Goal: Task Accomplishment & Management: Manage account settings

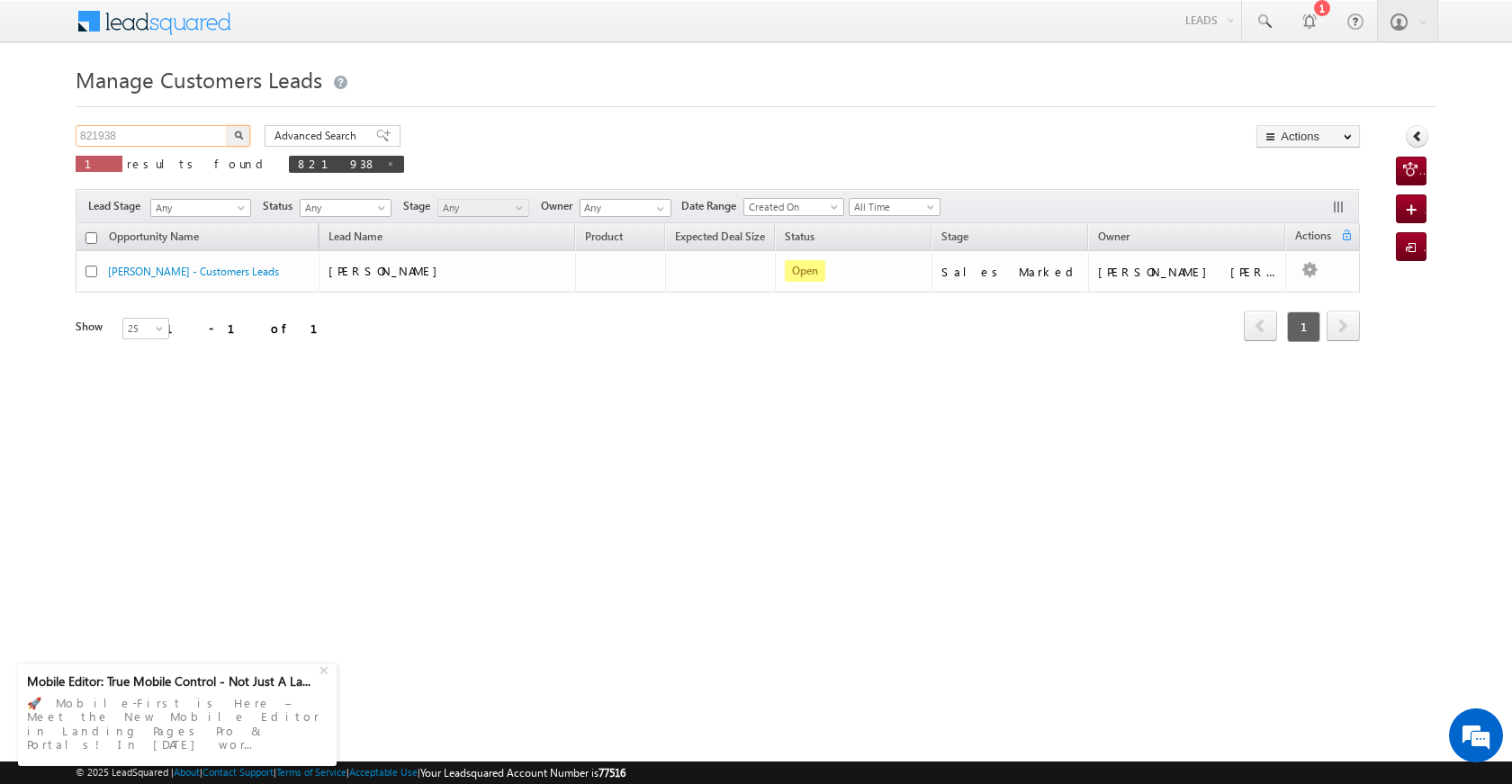
drag, startPoint x: 154, startPoint y: 126, endPoint x: 76, endPoint y: 134, distance: 78.4
click at [76, 134] on input "821938" at bounding box center [152, 136] width 154 height 22
paste input "2039"
type input "822039"
drag, startPoint x: 235, startPoint y: 133, endPoint x: 236, endPoint y: 147, distance: 14.0
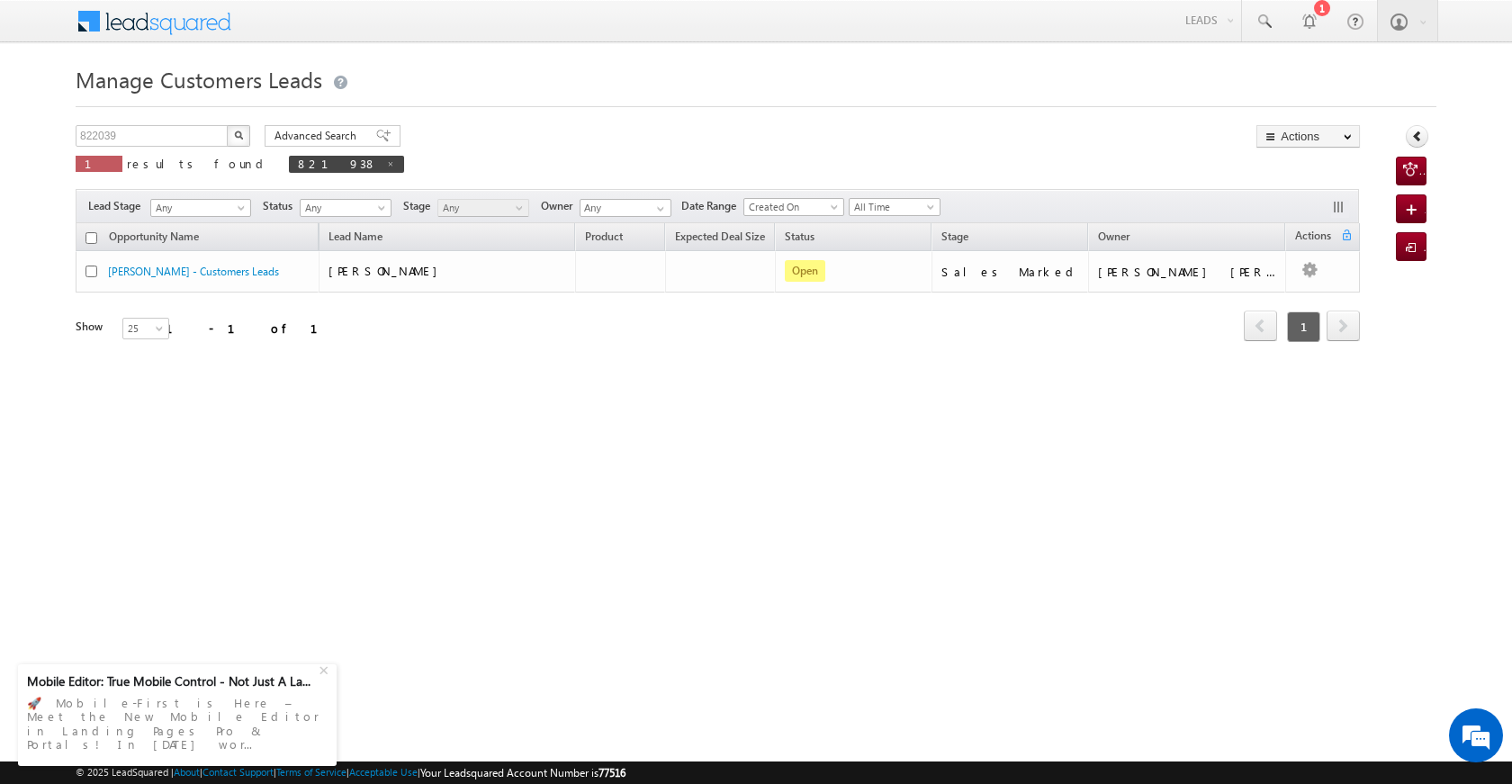
click at [236, 136] on img "button" at bounding box center [238, 135] width 9 height 9
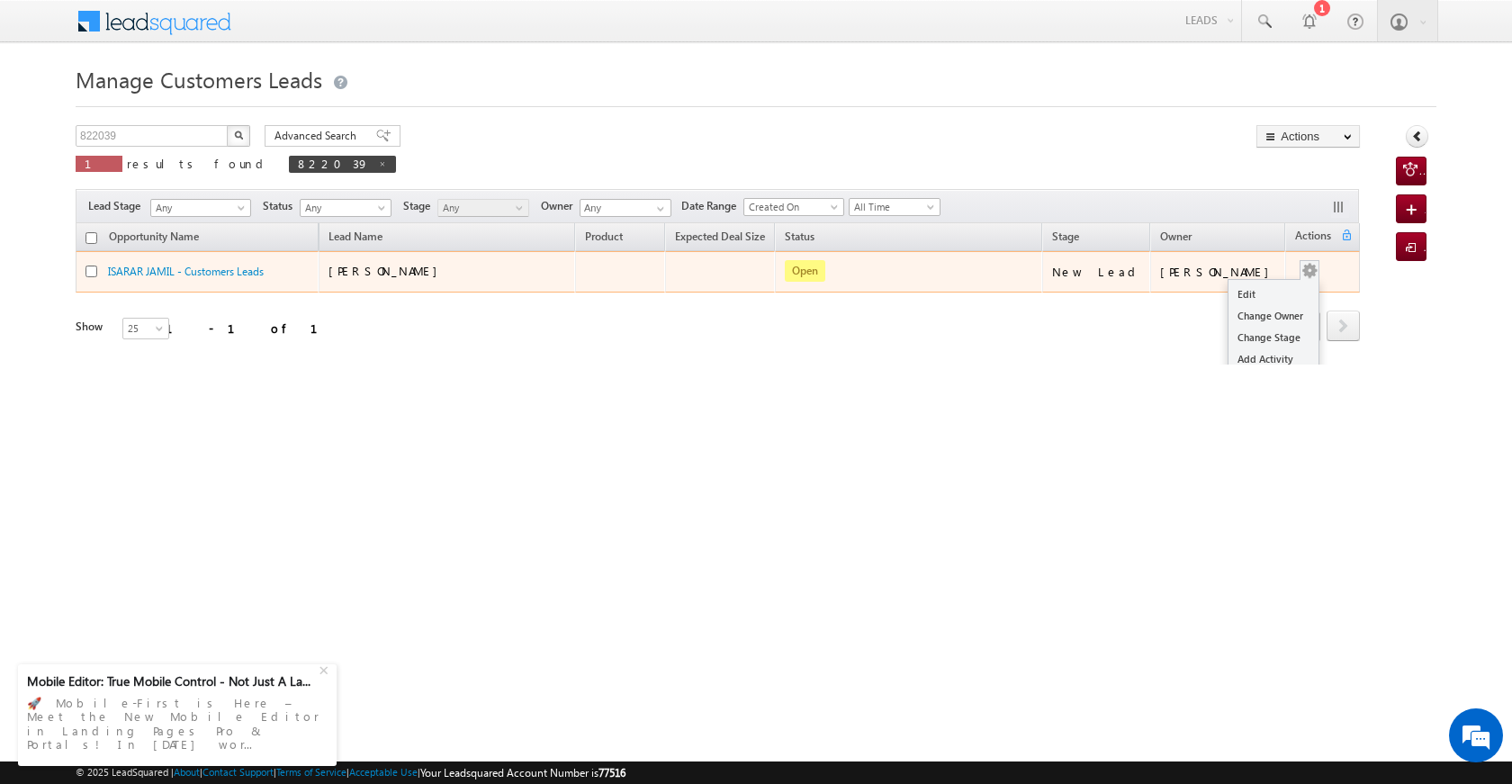
click at [1277, 282] on ul "Edit Change Owner Change Stage Add Activity Add Task Delete" at bounding box center [1273, 348] width 92 height 138
click at [1271, 290] on link "Edit" at bounding box center [1273, 295] width 90 height 22
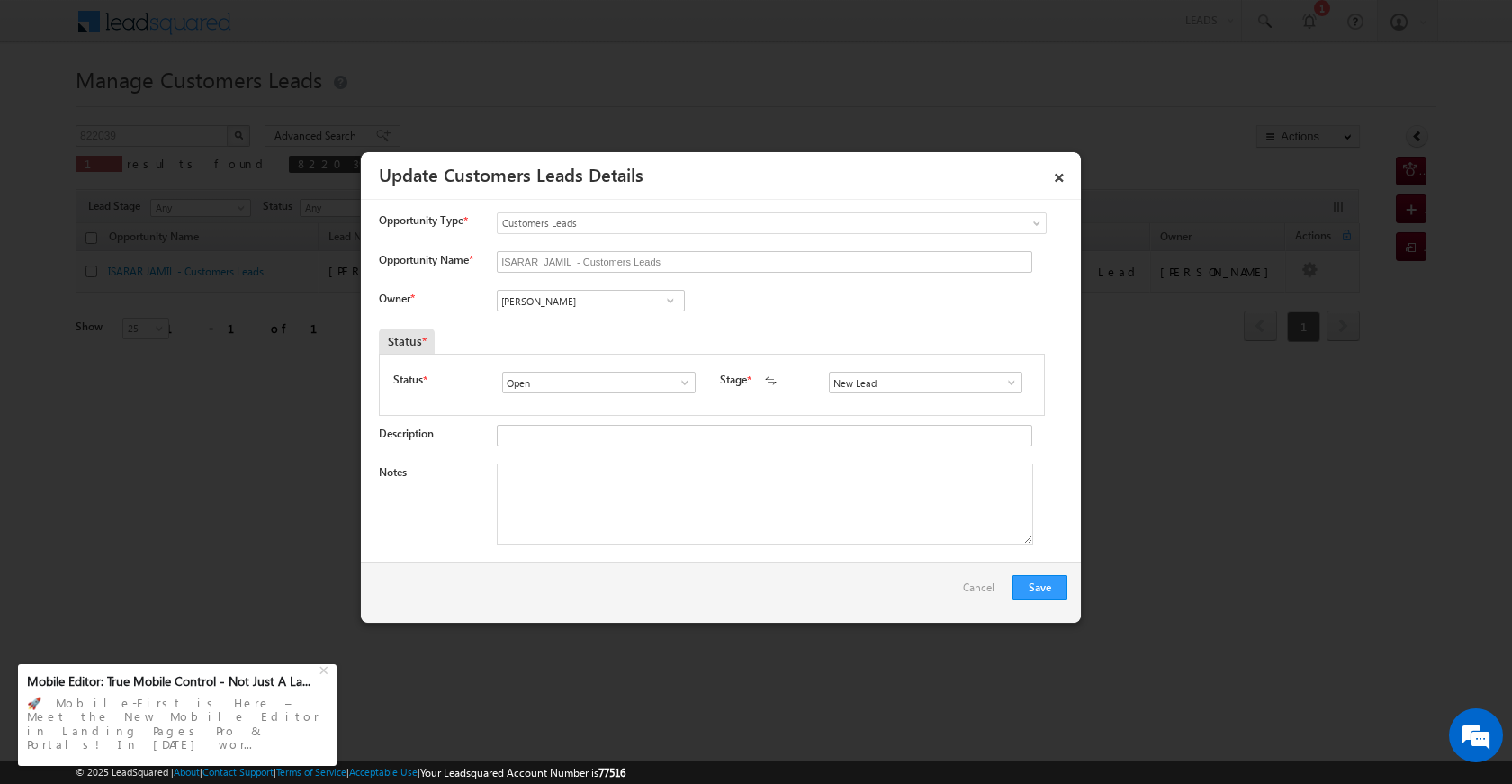
click at [673, 300] on span at bounding box center [670, 301] width 18 height 15
click at [634, 317] on link "[PERSON_NAME] [EMAIL_ADDRESS][DOMAIN_NAME]" at bounding box center [590, 328] width 188 height 35
type input "[PERSON_NAME]"
drag, startPoint x: 658, startPoint y: 565, endPoint x: 657, endPoint y: 531, distance: 34.0
click at [657, 558] on div "× Update Customers Leads Details Activity Fields Attachments Opportunity Type *…" at bounding box center [721, 387] width 720 height 470
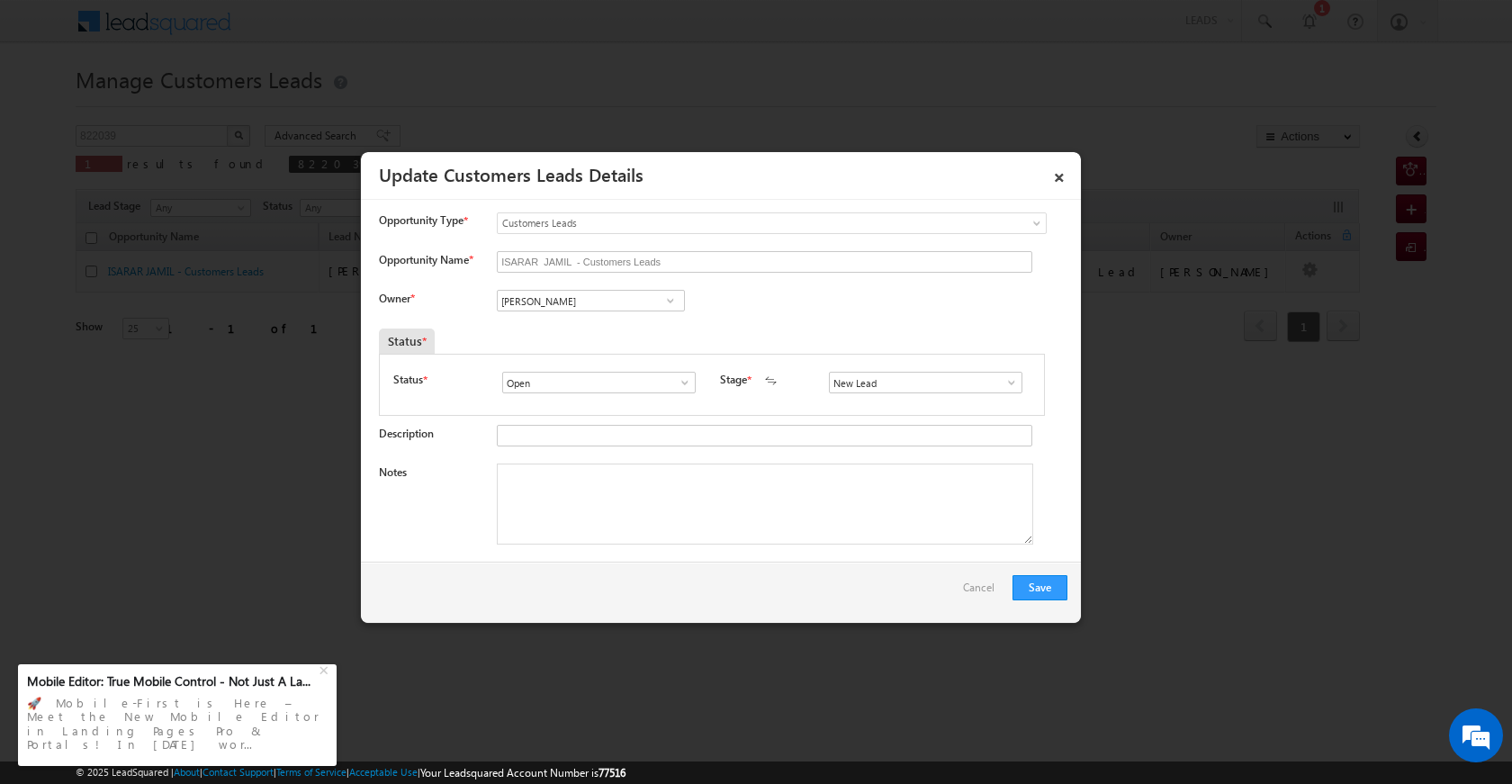
scroll to position [18, 0]
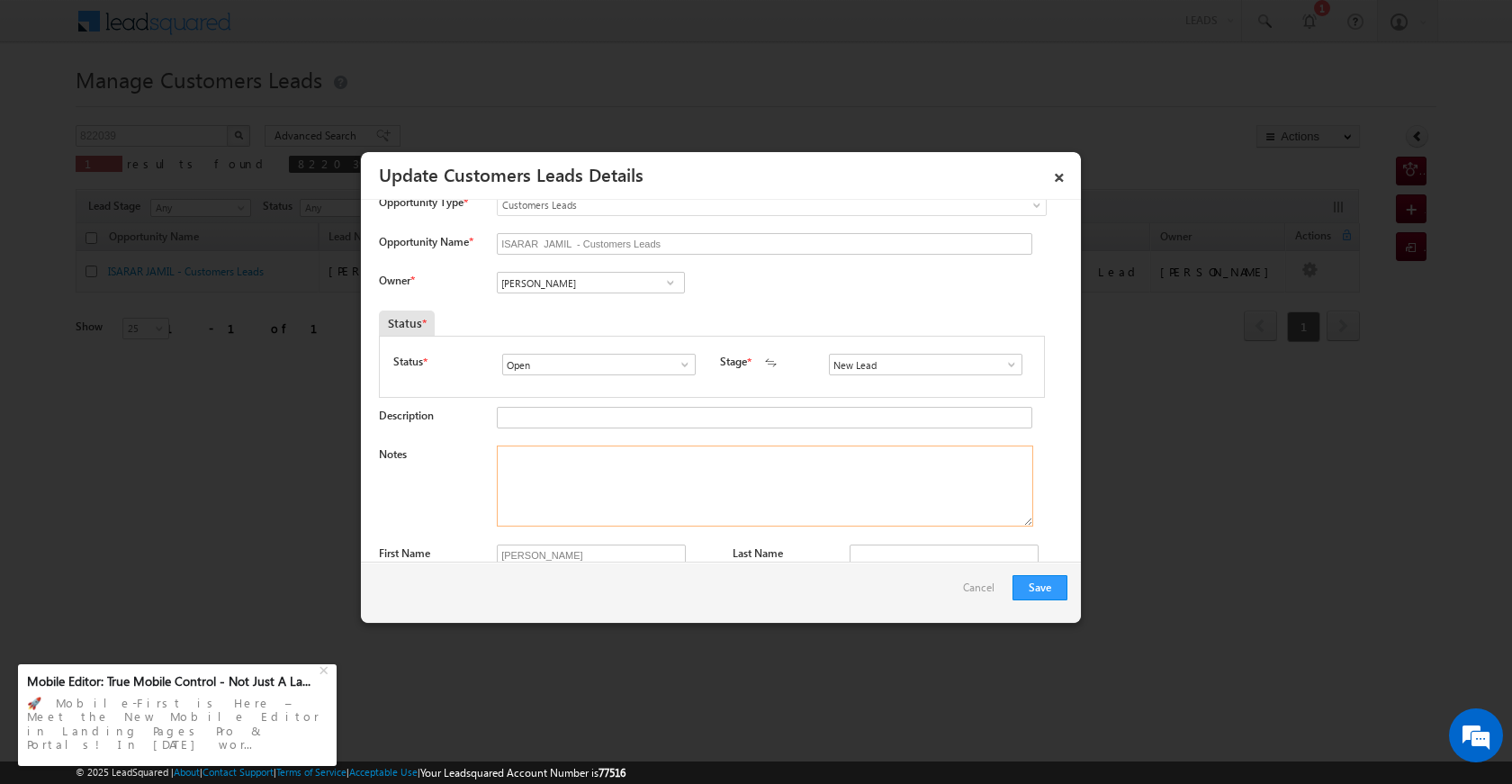
click at [653, 519] on textarea "Notes" at bounding box center [765, 486] width 537 height 81
click at [562, 462] on textarea "Notes" at bounding box center [765, 486] width 537 height 81
paste textarea "PROPERTY VAILUE 17 LAC REGISTRY WIFE [DEMOGRAPHIC_DATA] LOAN AMOUNT 5 LAC LOAN …"
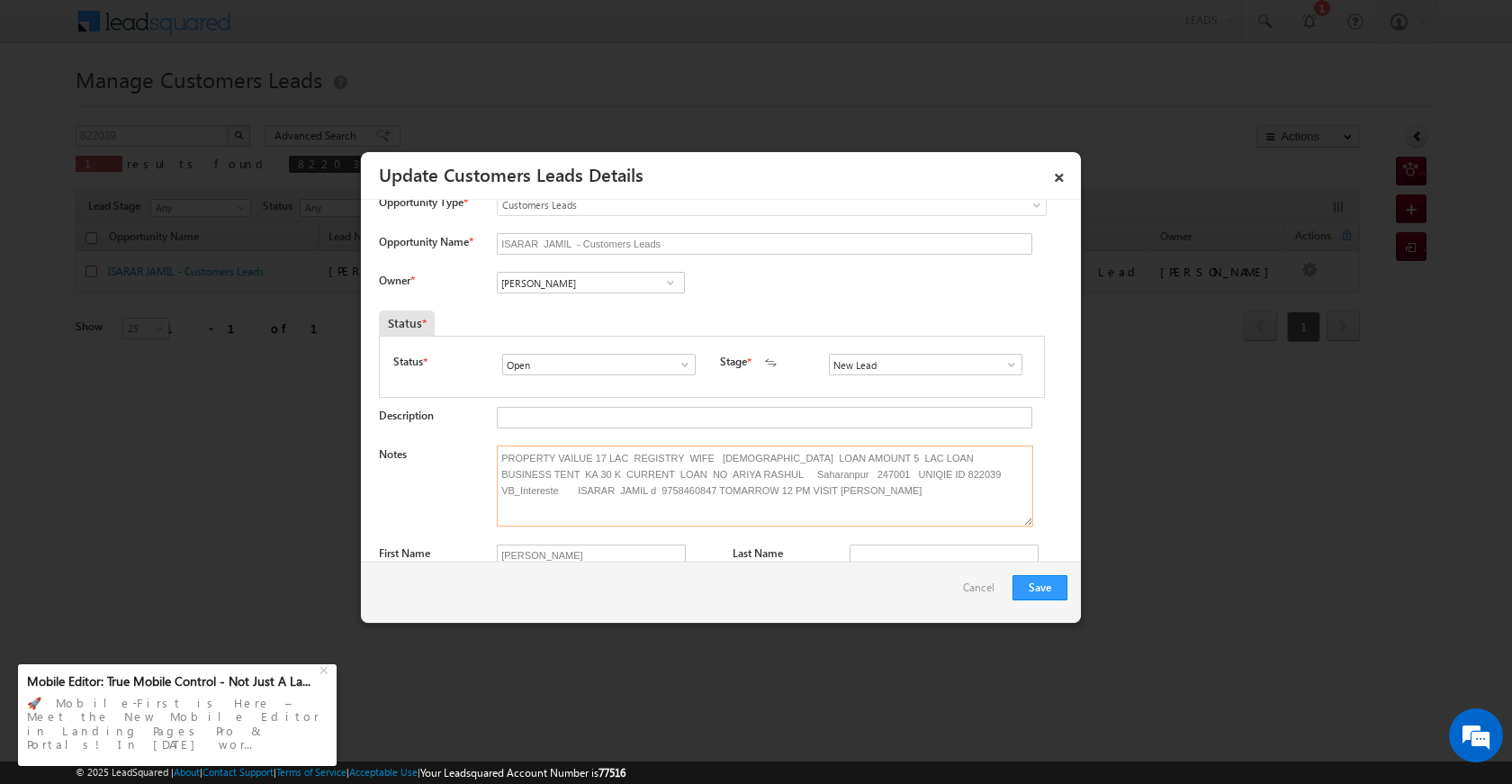
type textarea "PROPERTY VAILUE 17 LAC REGISTRY WIFE [DEMOGRAPHIC_DATA] LOAN AMOUNT 5 LAC LOAN …"
click at [1005, 359] on span at bounding box center [1012, 365] width 18 height 15
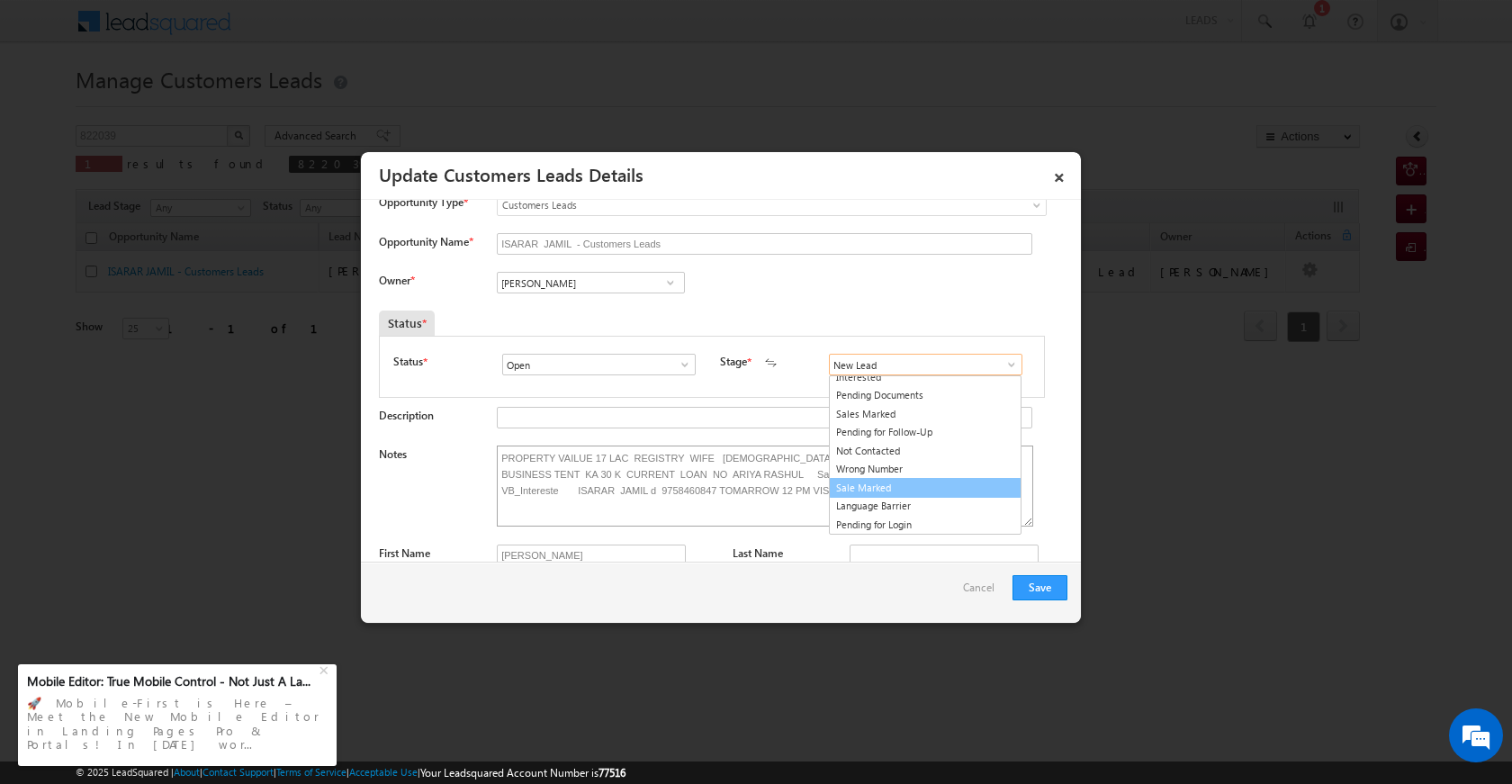
click at [892, 493] on link "Sale Marked" at bounding box center [925, 487] width 193 height 21
type input "Sale Marked"
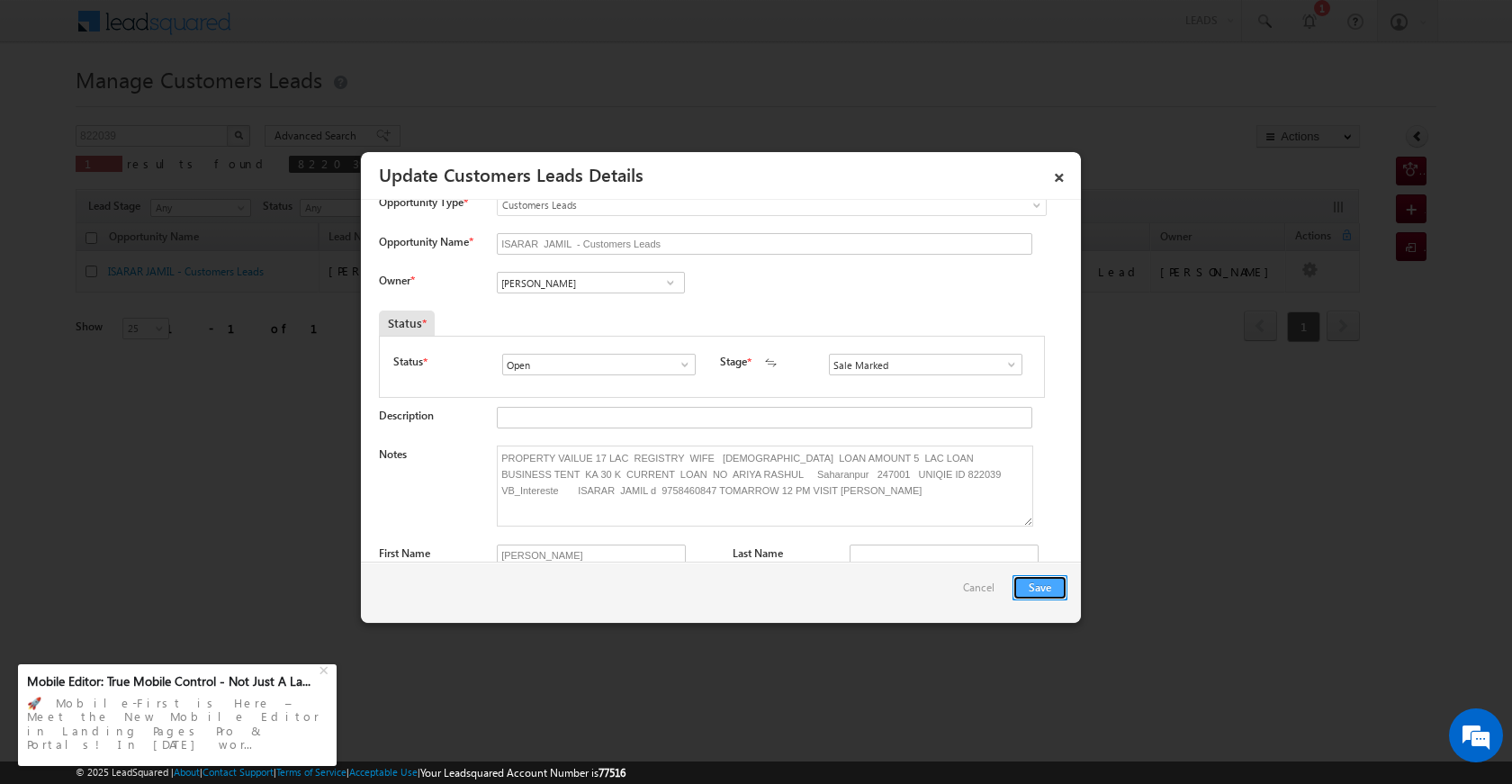
click at [1045, 593] on button "Save" at bounding box center [1040, 588] width 55 height 25
